Goal: Transaction & Acquisition: Book appointment/travel/reservation

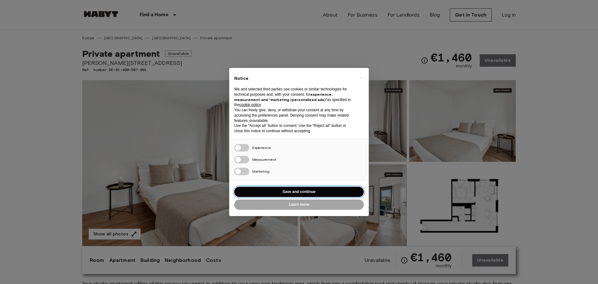
click at [294, 193] on button "Save and continue" at bounding box center [299, 192] width 130 height 10
